Goal: Task Accomplishment & Management: Complete application form

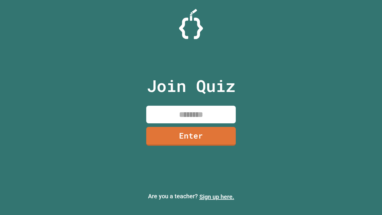
click at [217, 197] on link "Sign up here." at bounding box center [216, 196] width 35 height 7
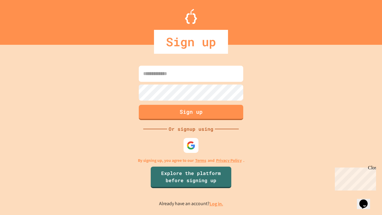
click at [217, 203] on link "Log in." at bounding box center [216, 204] width 14 height 6
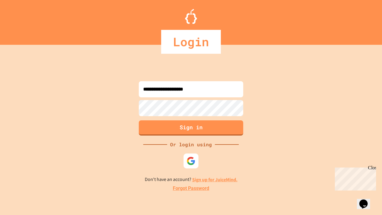
type input "**********"
